Goal: Register for event/course

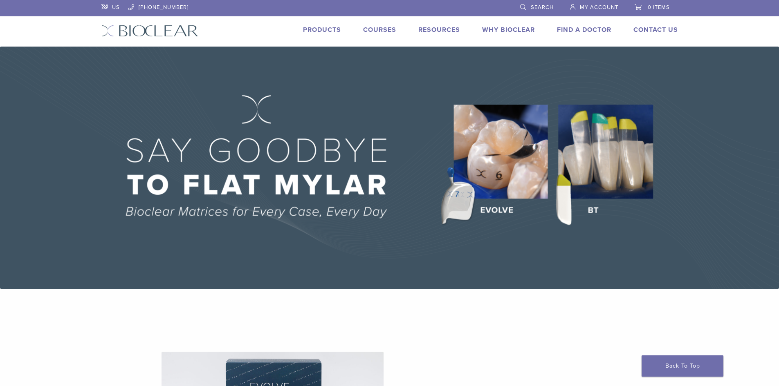
click at [380, 29] on link "Courses" at bounding box center [379, 30] width 33 height 8
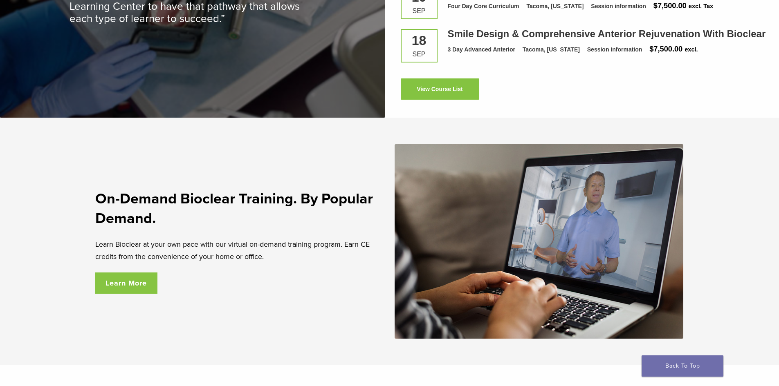
scroll to position [1350, 0]
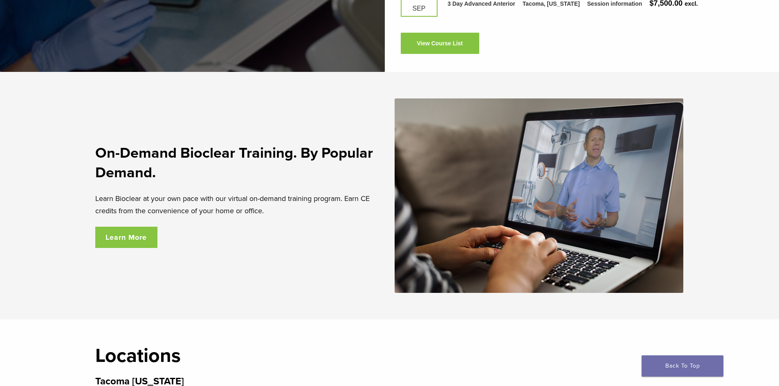
click at [123, 244] on link "Learn More" at bounding box center [126, 237] width 63 height 21
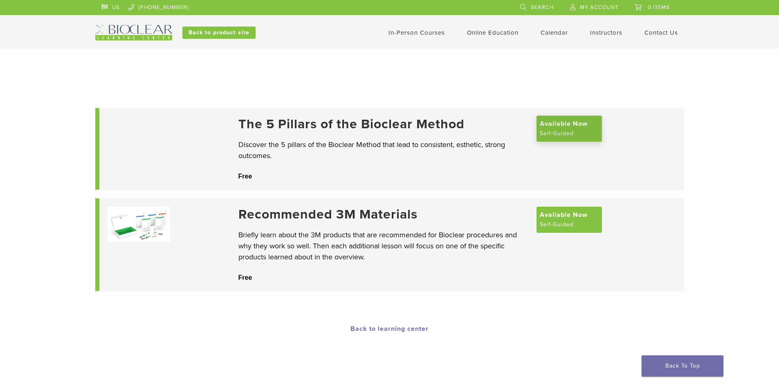
click at [566, 129] on span "Available Now" at bounding box center [564, 124] width 48 height 10
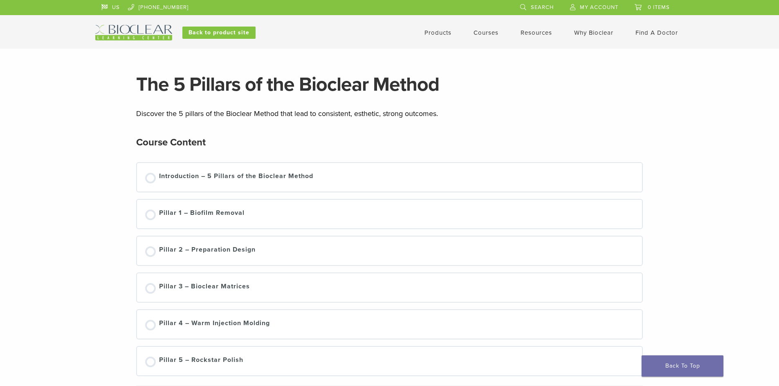
drag, startPoint x: 204, startPoint y: 115, endPoint x: 219, endPoint y: 143, distance: 32.0
click at [219, 143] on div "The 5 Pillars of the Bioclear Method Discover the 5 pillars of the Bioclear Met…" at bounding box center [389, 226] width 507 height 302
click at [219, 143] on div "Course Content" at bounding box center [389, 143] width 507 height 20
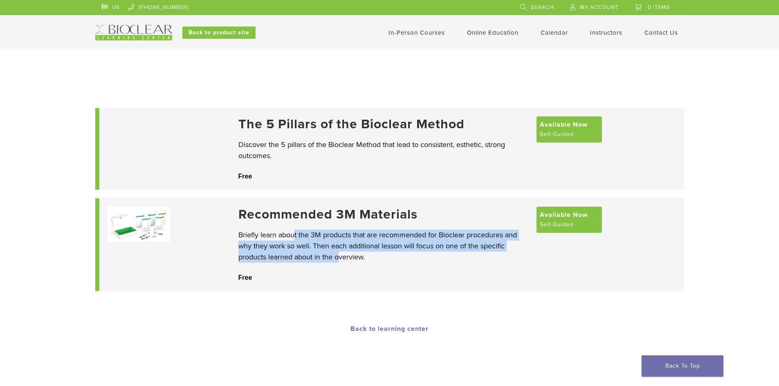
drag, startPoint x: 295, startPoint y: 235, endPoint x: 339, endPoint y: 255, distance: 48.1
click at [339, 255] on p "Briefly learn about the 3M products that are recommended for Bioclear procedure…" at bounding box center [383, 246] width 290 height 33
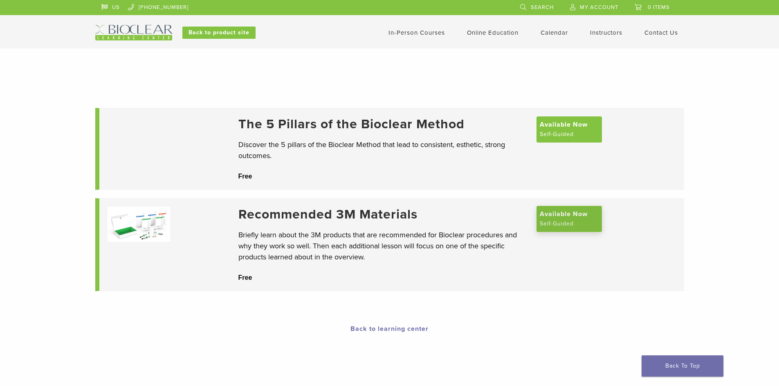
click at [564, 219] on span "Available Now" at bounding box center [564, 214] width 48 height 10
